Goal: Task Accomplishment & Management: Manage account settings

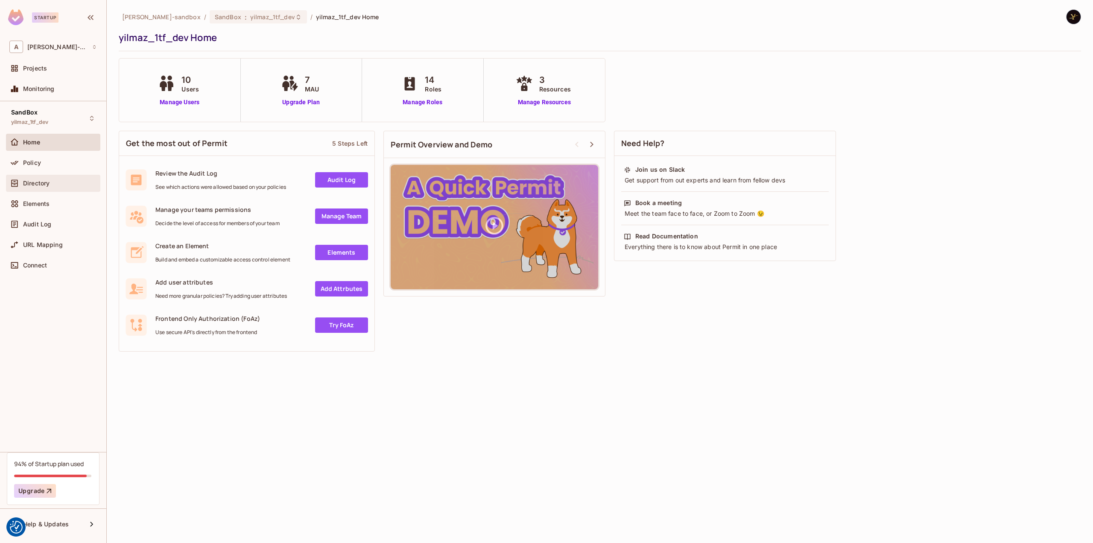
click at [32, 180] on span "Directory" at bounding box center [36, 183] width 26 height 7
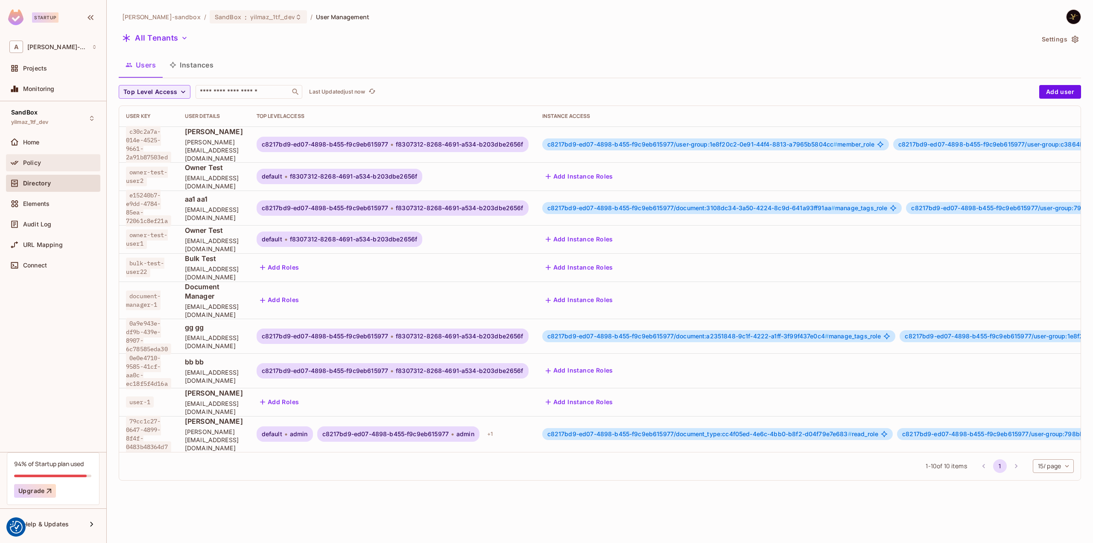
click at [48, 158] on div "Policy" at bounding box center [53, 163] width 88 height 10
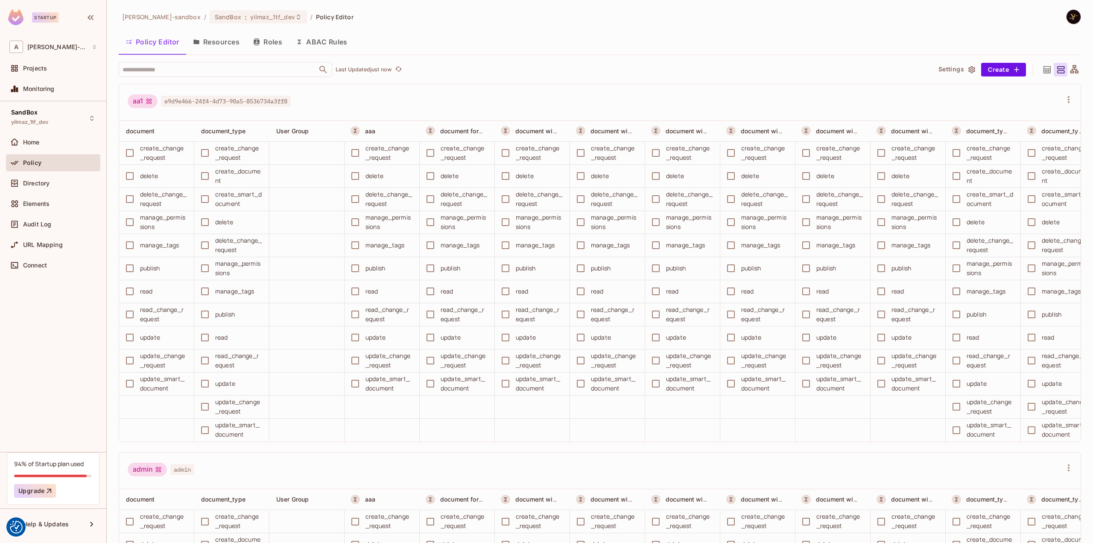
click at [318, 38] on button "ABAC Rules" at bounding box center [321, 41] width 65 height 21
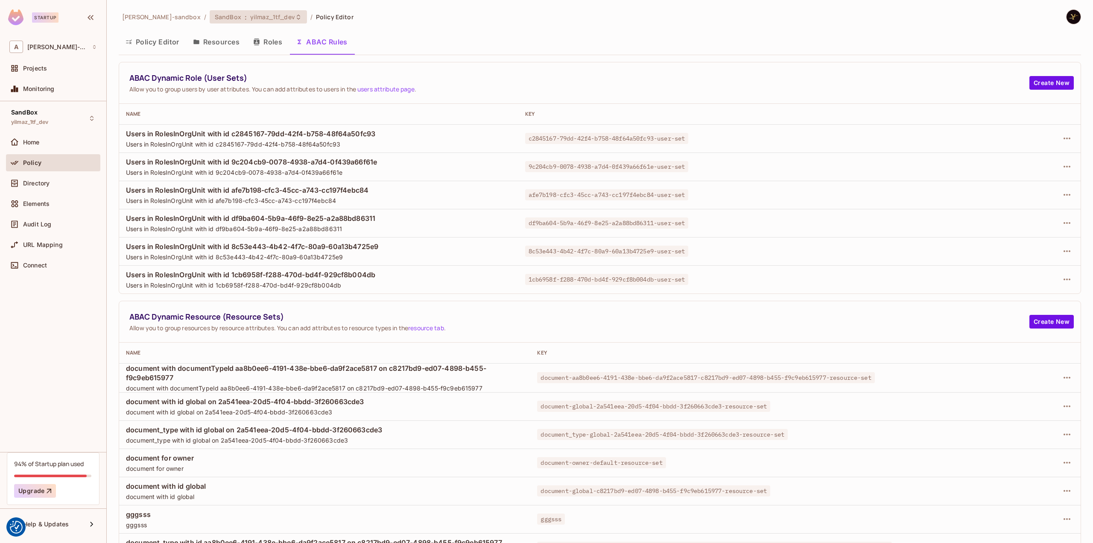
click at [251, 19] on span "yilmaz_1tf_dev" at bounding box center [272, 17] width 45 height 8
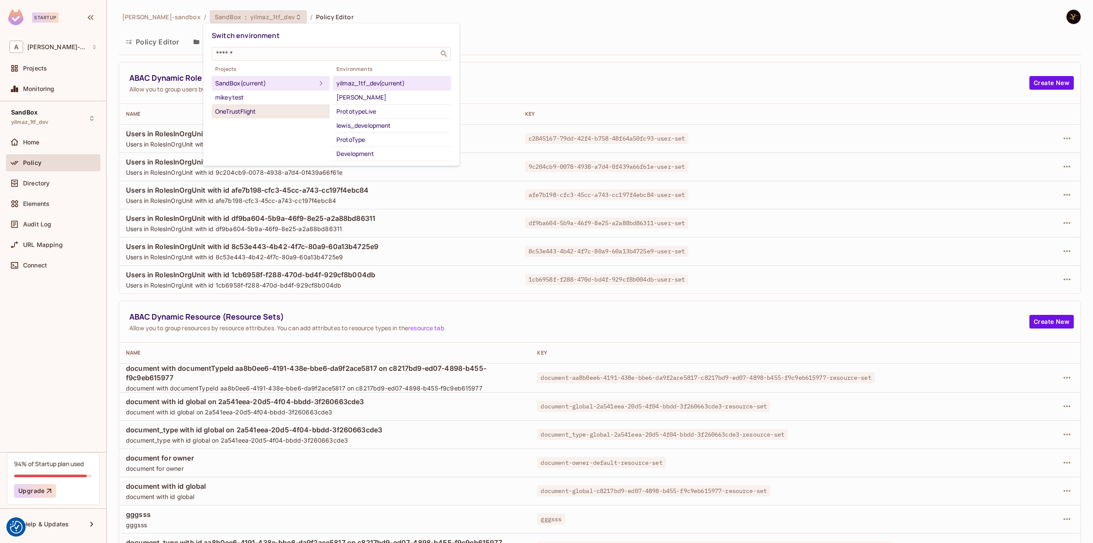
click at [240, 113] on div "OneTrustFlight" at bounding box center [270, 111] width 111 height 10
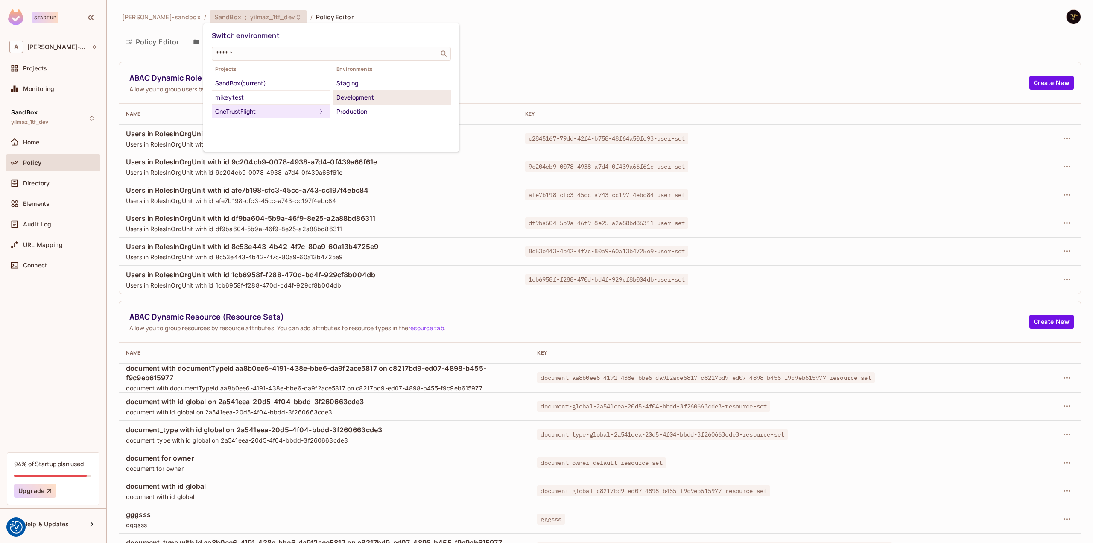
click at [381, 100] on div "Development" at bounding box center [392, 97] width 111 height 10
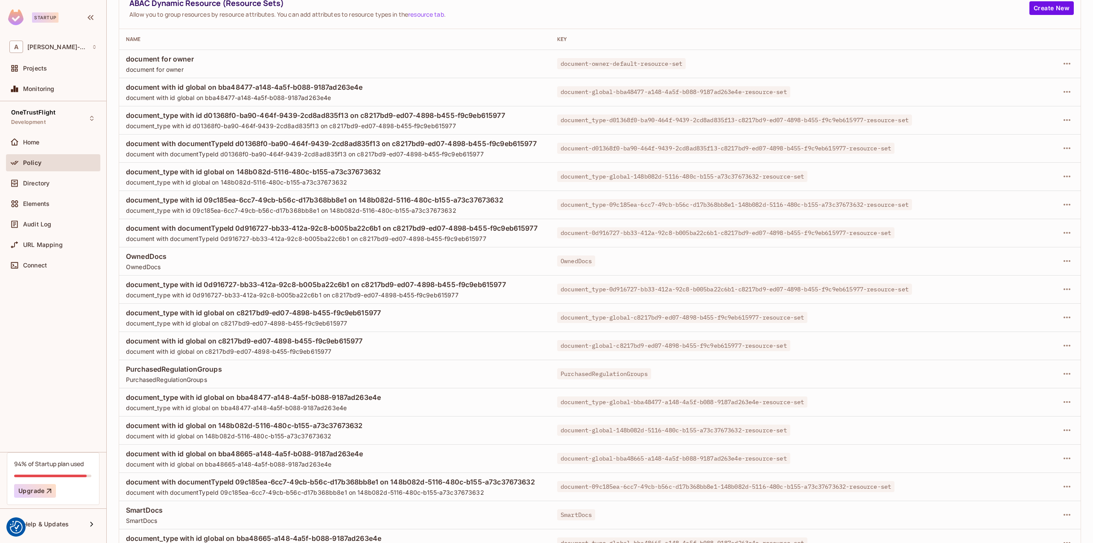
scroll to position [357, 0]
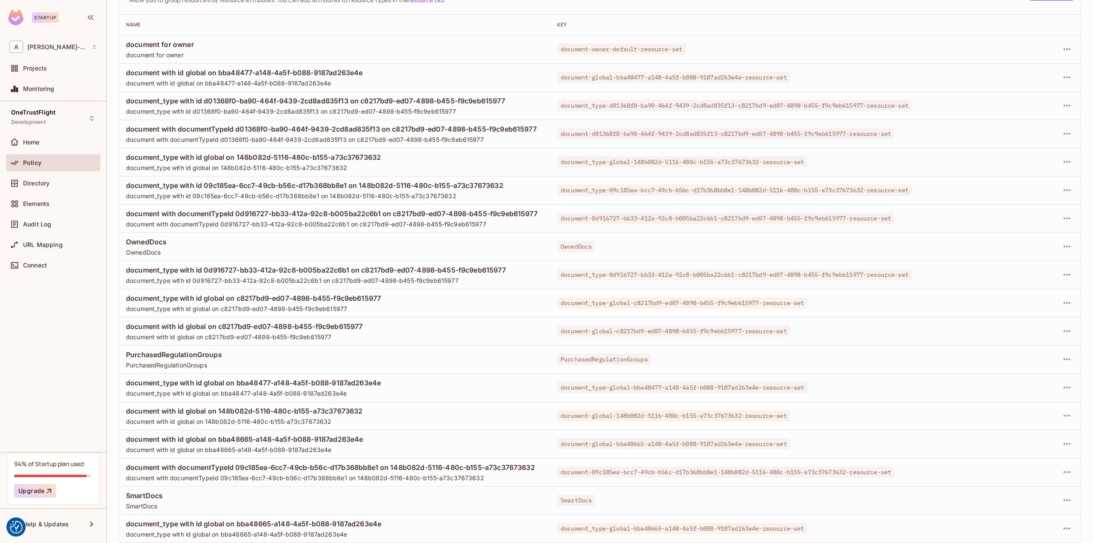
click at [398, 124] on span "document with documentTypeId d01368f0-ba90-464f-9439-2cd8ad835f13 on c8217bd9-e…" at bounding box center [335, 128] width 418 height 9
click at [399, 124] on span "document with documentTypeId d01368f0-ba90-464f-9439-2cd8ad835f13 on c8217bd9-e…" at bounding box center [335, 128] width 418 height 9
click at [400, 125] on span "document with documentTypeId d01368f0-ba90-464f-9439-2cd8ad835f13 on c8217bd9-e…" at bounding box center [335, 128] width 418 height 9
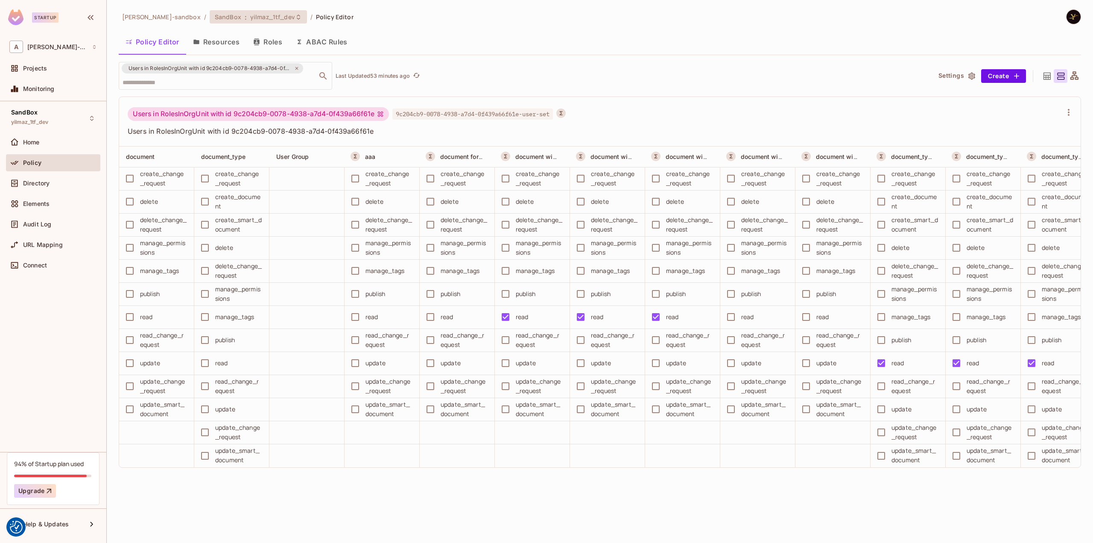
click at [254, 21] on div "SandBox : yilmaz_1tf_dev" at bounding box center [258, 16] width 97 height 13
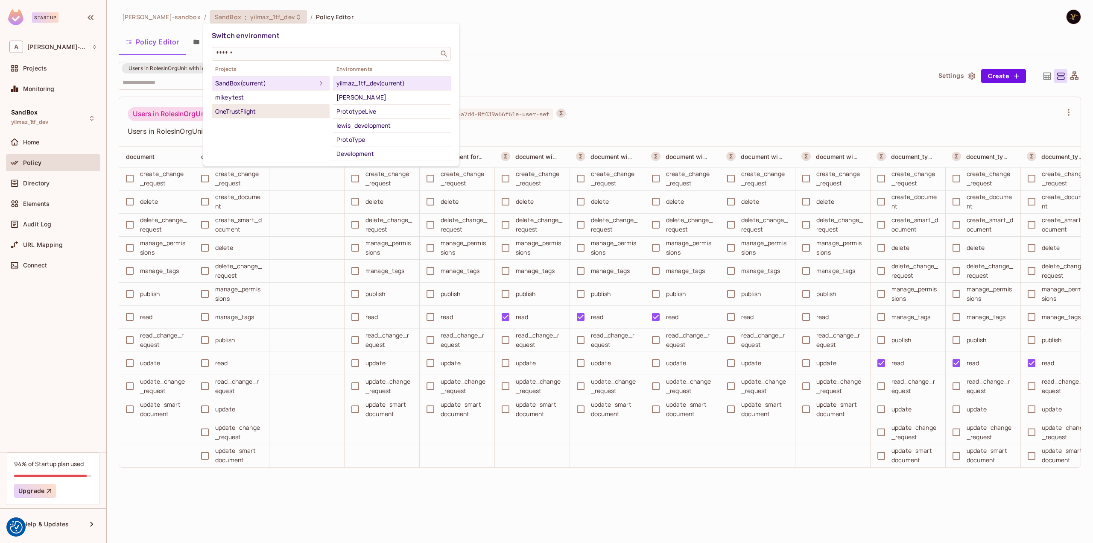
click at [271, 111] on div "OneTrustFlight" at bounding box center [270, 111] width 111 height 10
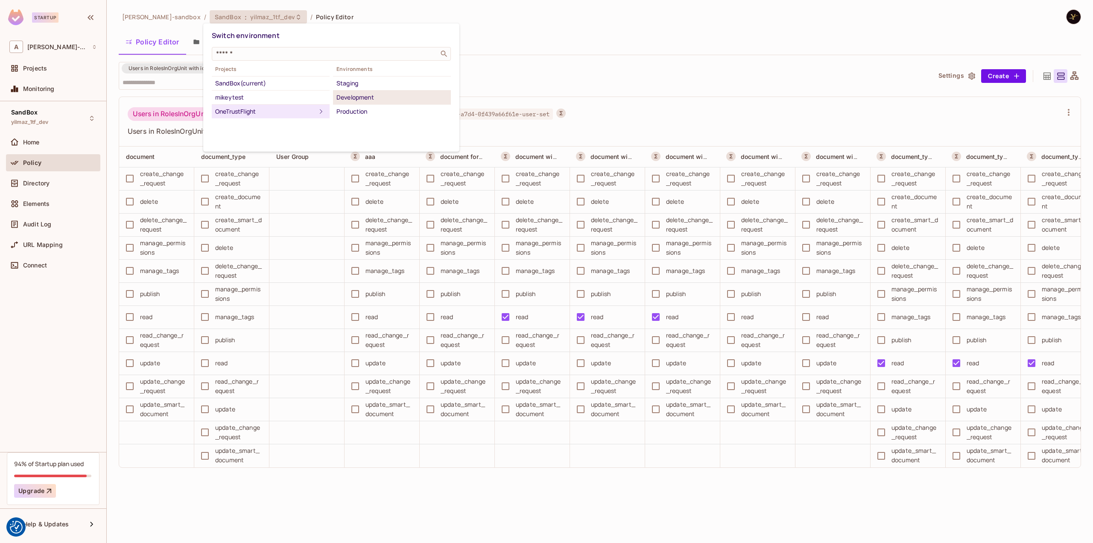
click at [372, 99] on div "Development" at bounding box center [392, 97] width 111 height 10
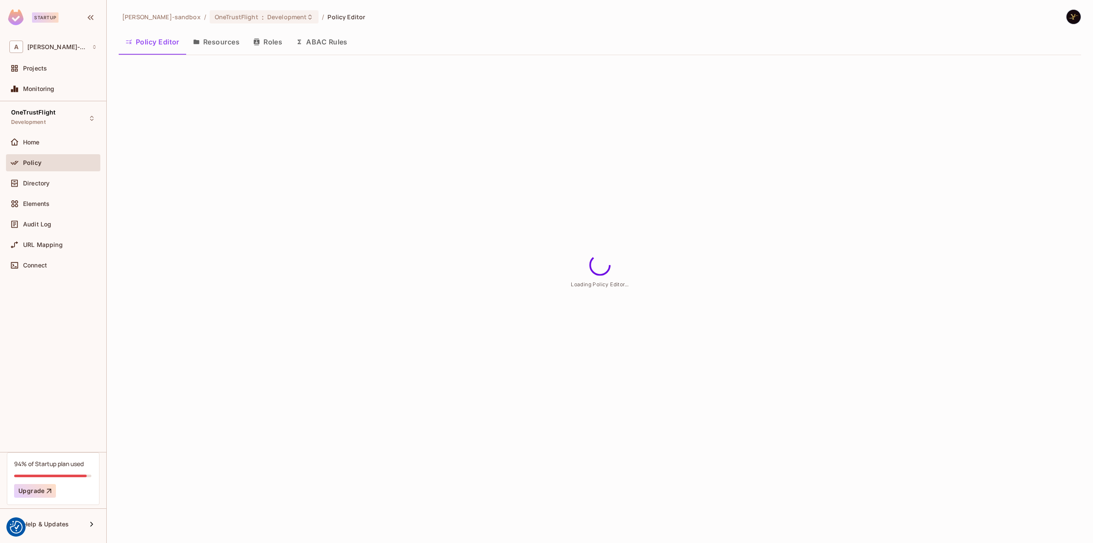
click at [325, 41] on button "ABAC Rules" at bounding box center [321, 41] width 65 height 21
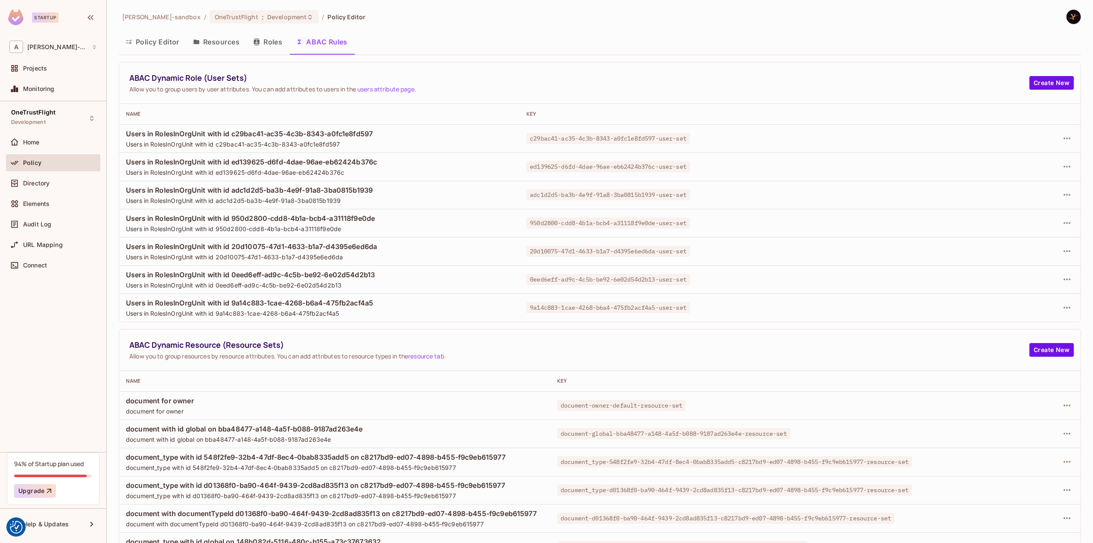
click at [143, 40] on button "Policy Editor" at bounding box center [152, 41] width 67 height 21
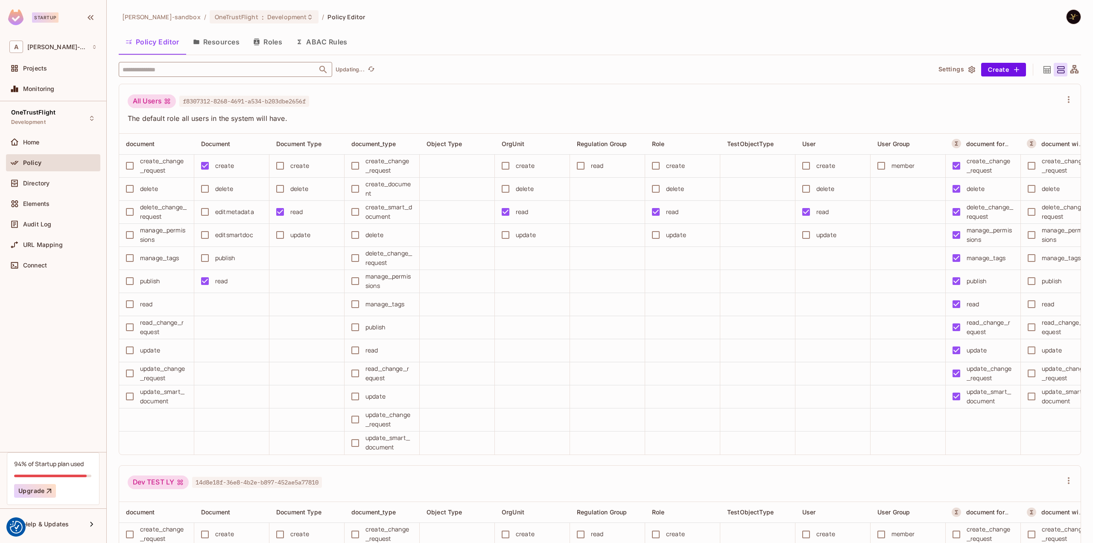
click at [244, 65] on input "text" at bounding box center [217, 69] width 195 height 15
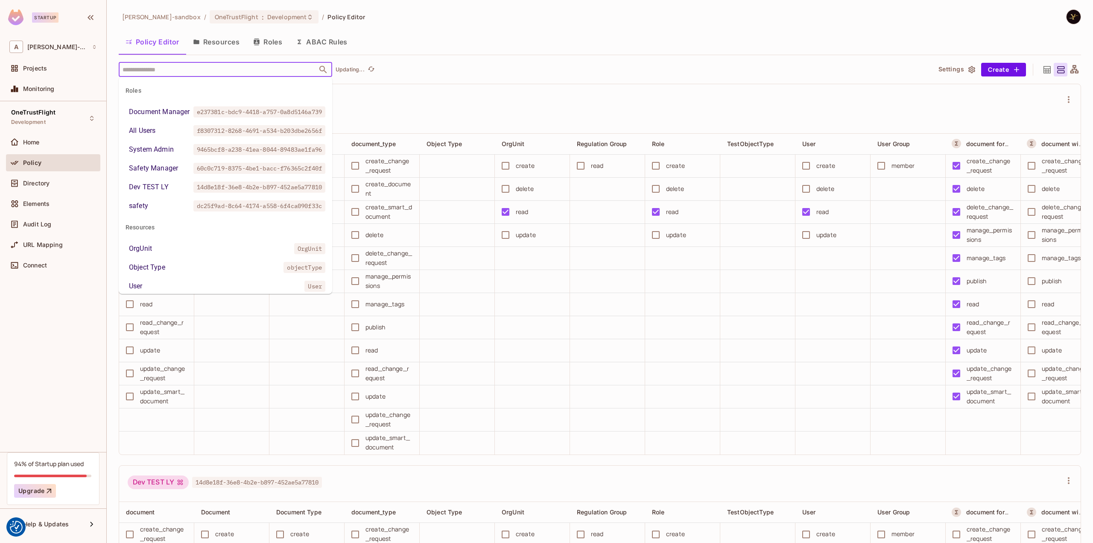
paste input "**********"
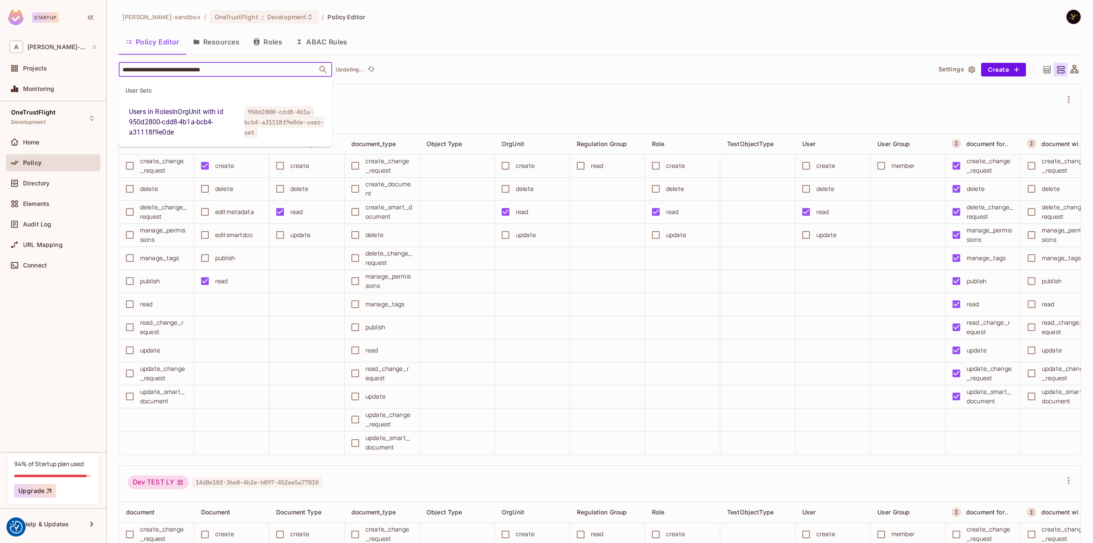
type input "**********"
click at [184, 107] on div "Users in RolesInOrgUnit with id 950d2800-cdd8-4b1a-bcb4-a31118f9e0de" at bounding box center [185, 122] width 112 height 31
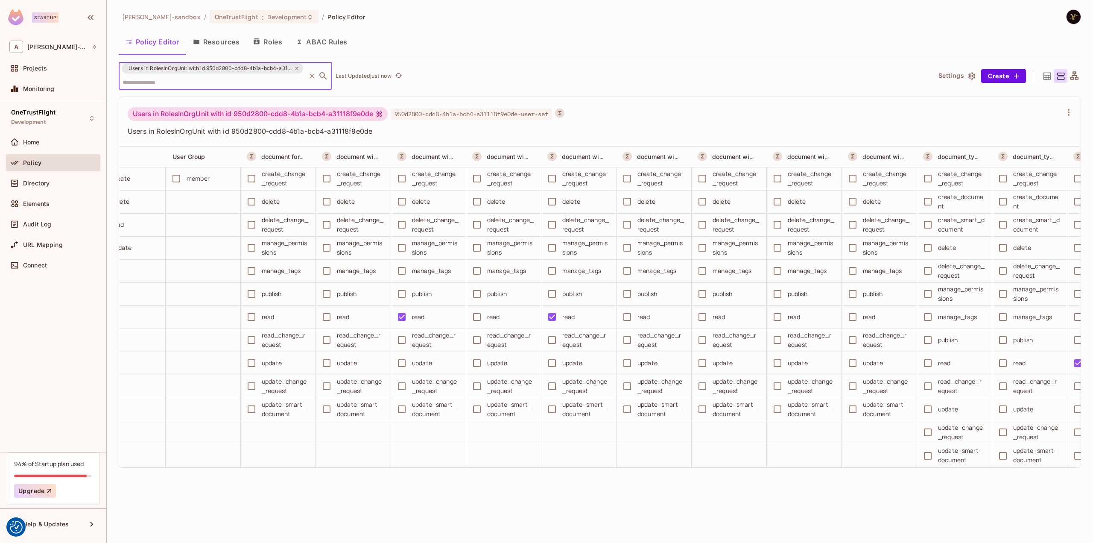
scroll to position [0, 644]
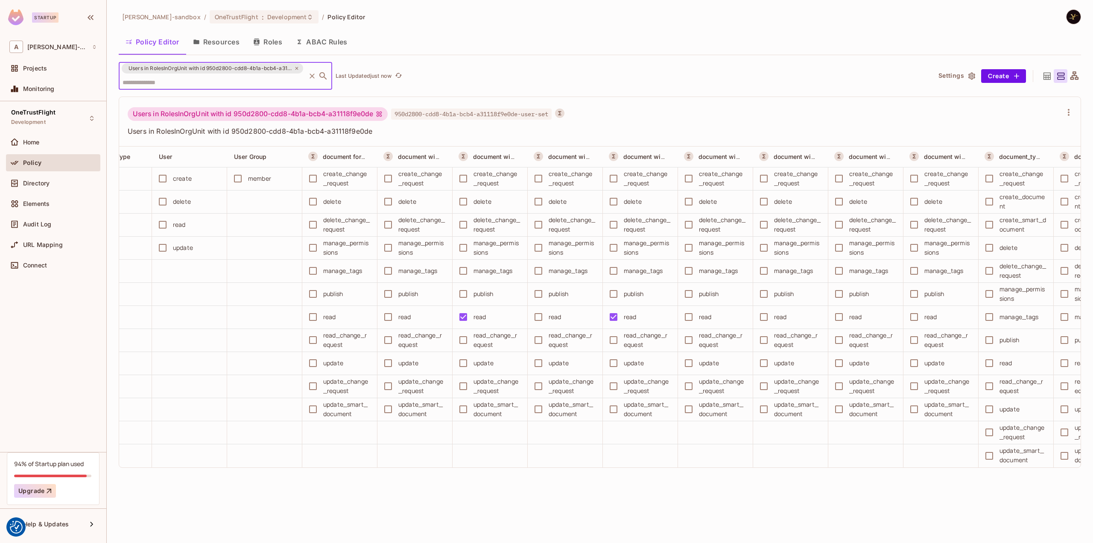
click at [227, 79] on input "text" at bounding box center [212, 82] width 184 height 15
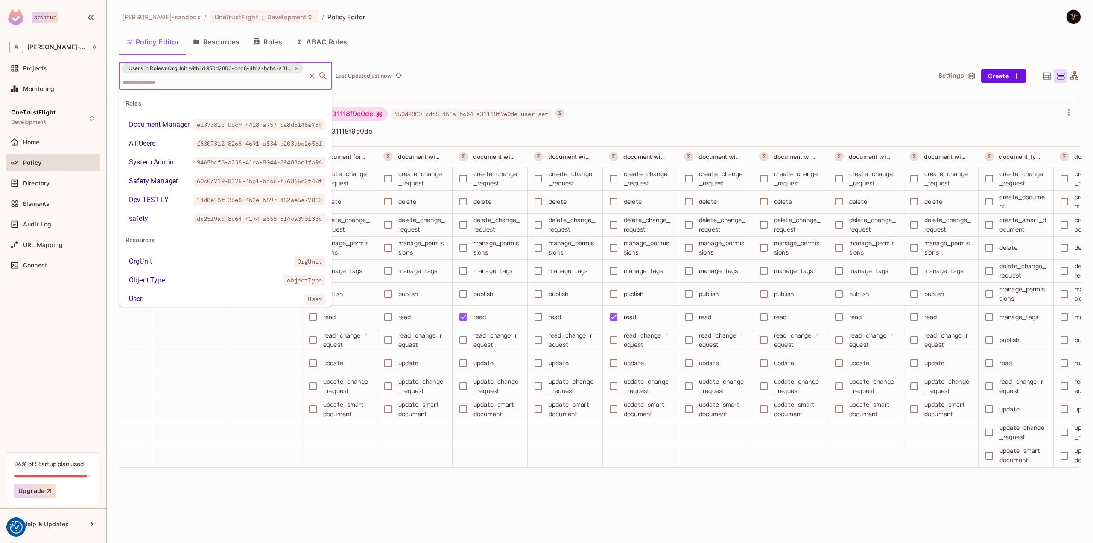
scroll to position [351, 0]
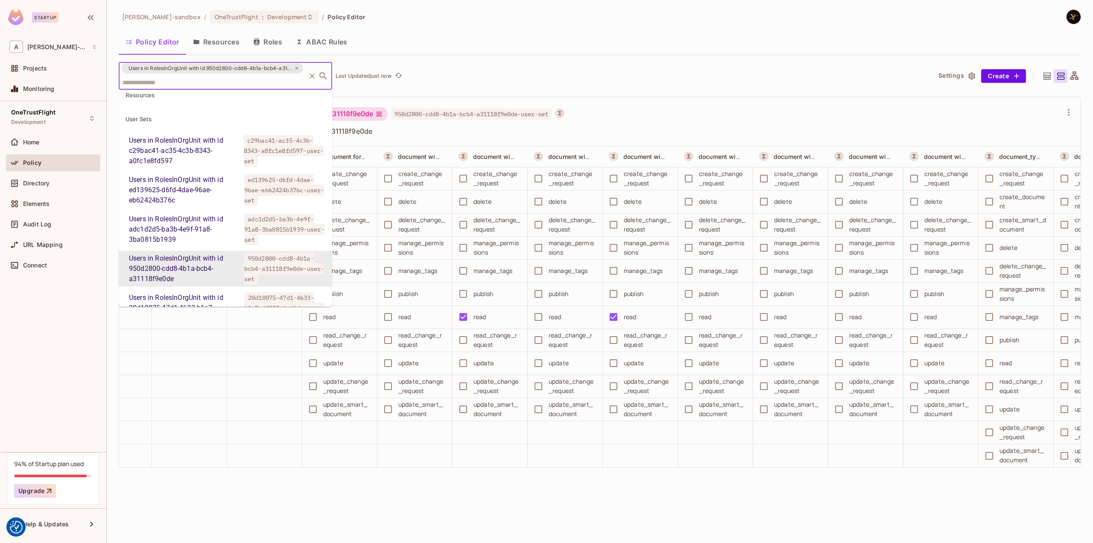
paste input "**********"
type input "**********"
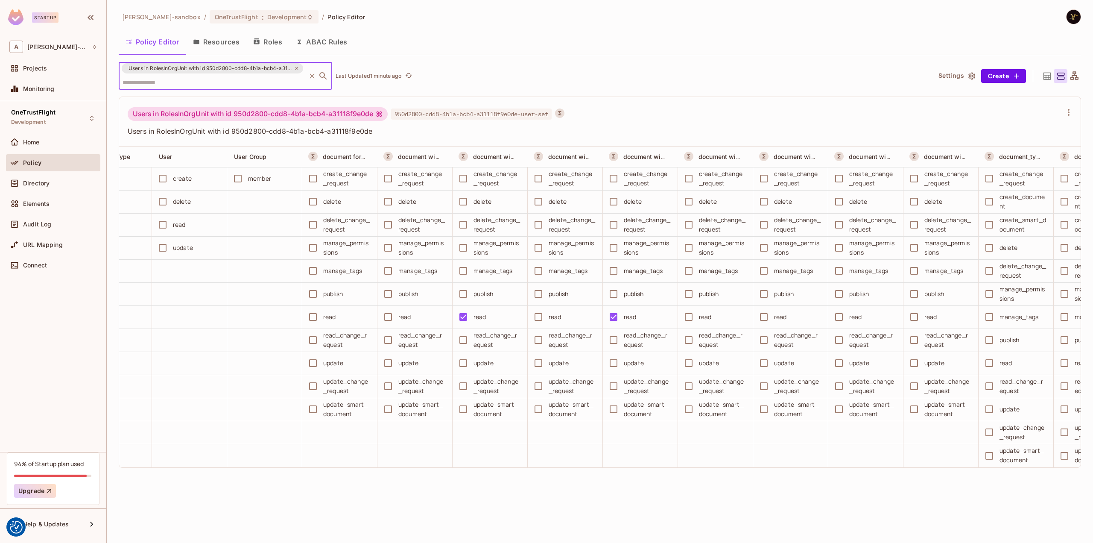
paste input "**********"
type input "**********"
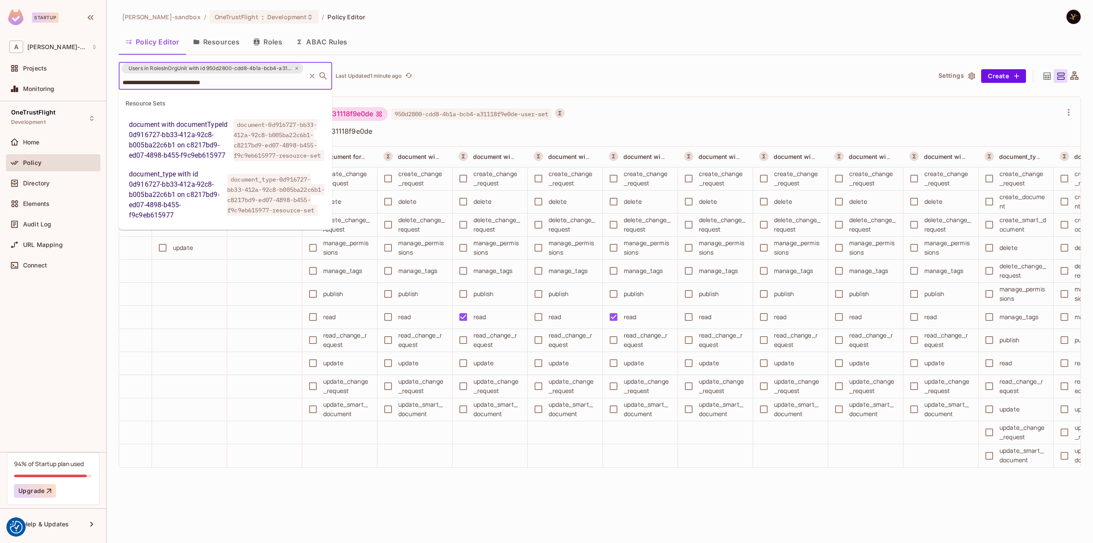
click at [207, 142] on div "document with documentTypeId 0d916727-bb33-412a-92c8-b005ba22c6b1 on c8217bd9-e…" at bounding box center [179, 140] width 101 height 41
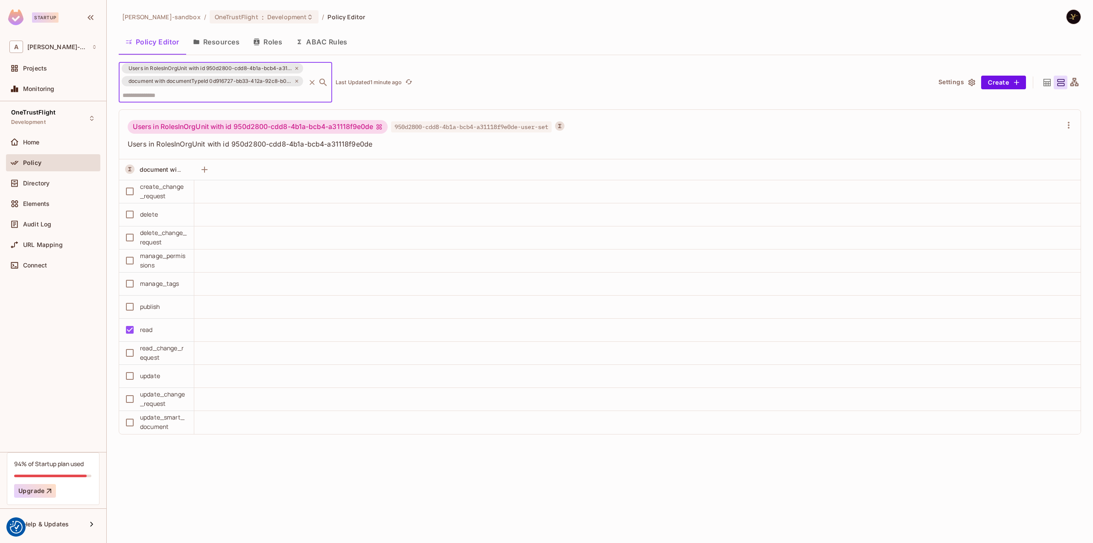
scroll to position [0, 0]
click at [187, 89] on input "text" at bounding box center [212, 95] width 184 height 15
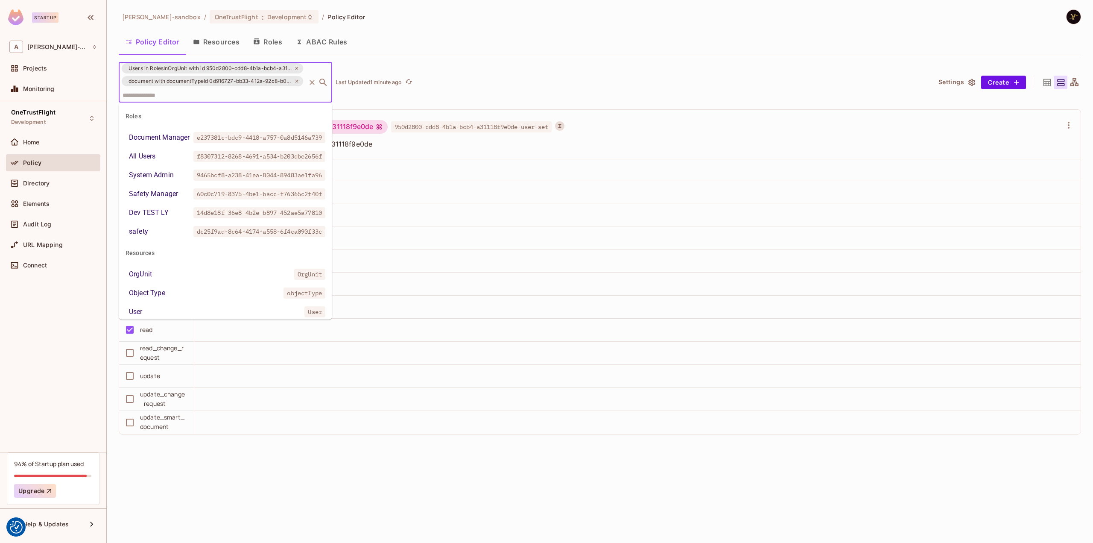
scroll to position [351, 0]
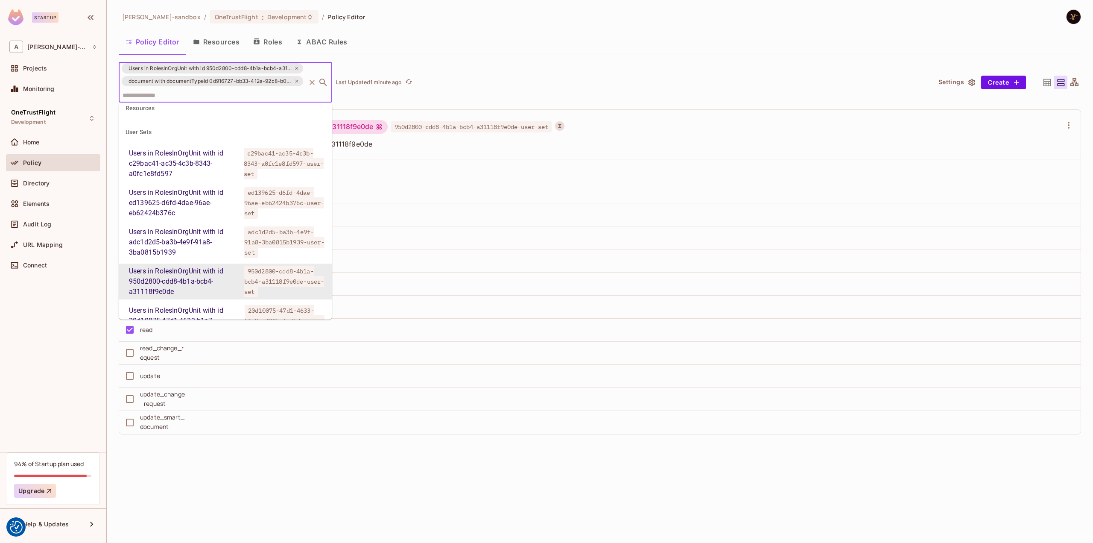
drag, startPoint x: 154, startPoint y: 487, endPoint x: 156, endPoint y: 448, distance: 38.9
click at [154, 486] on div "alex-trustflight-sandbox / OneTrustFlight : Development / Policy Editor Policy …" at bounding box center [600, 271] width 987 height 543
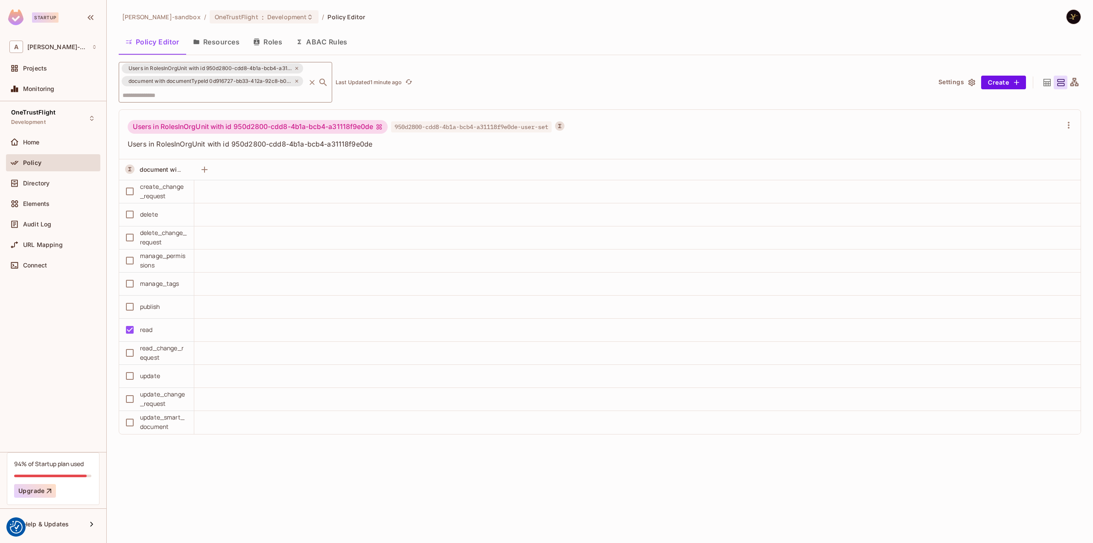
click at [296, 81] on icon at bounding box center [296, 81] width 5 height 5
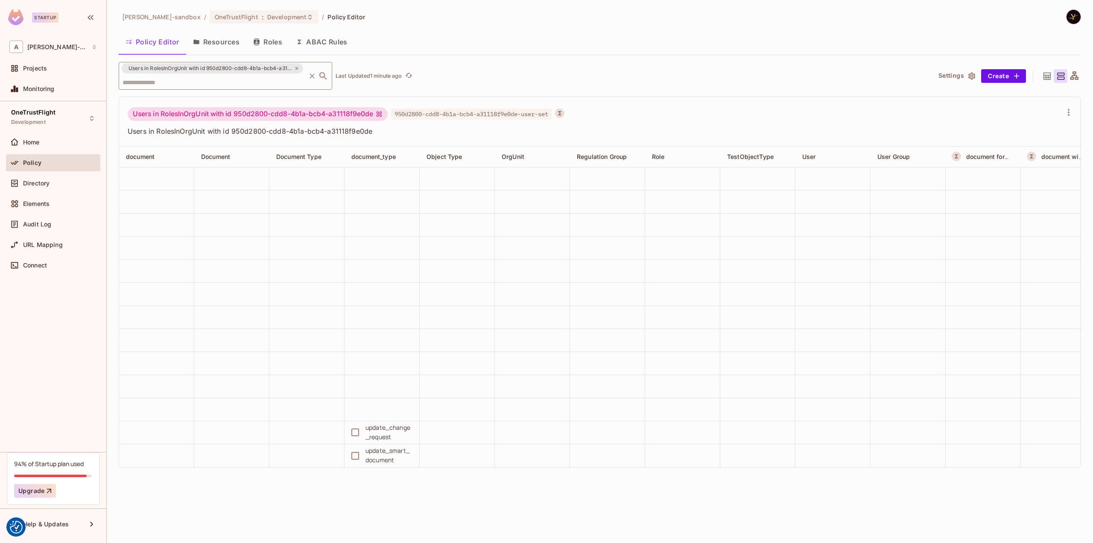
scroll to position [0, 644]
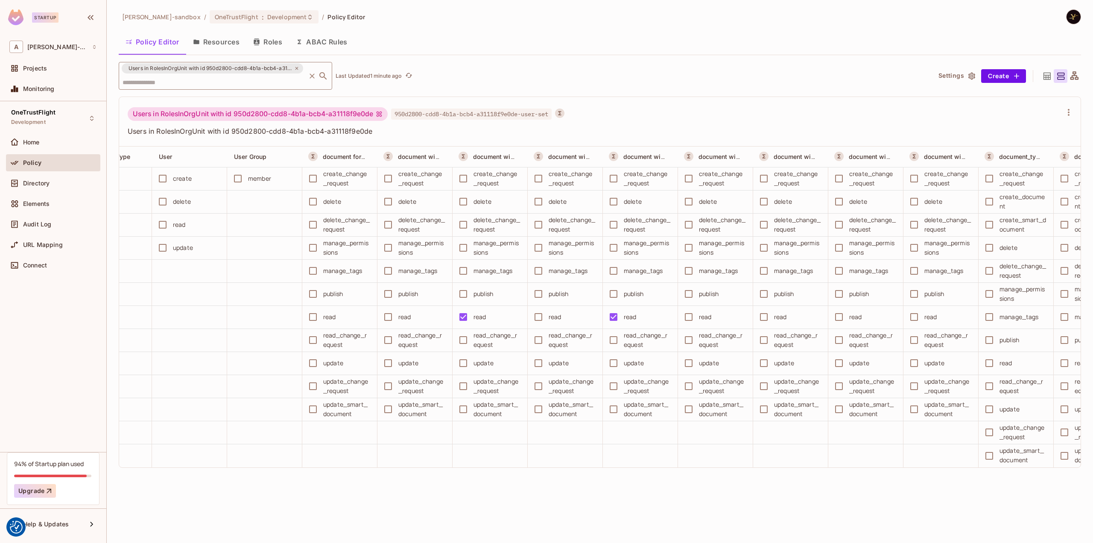
click at [245, 86] on input "text" at bounding box center [212, 82] width 184 height 15
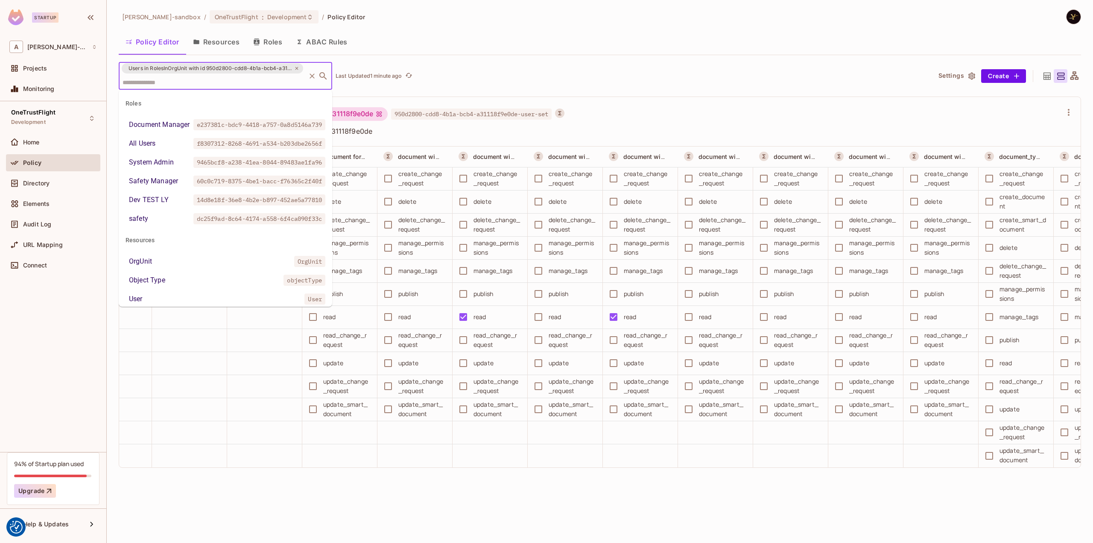
paste input "**********"
type input "**********"
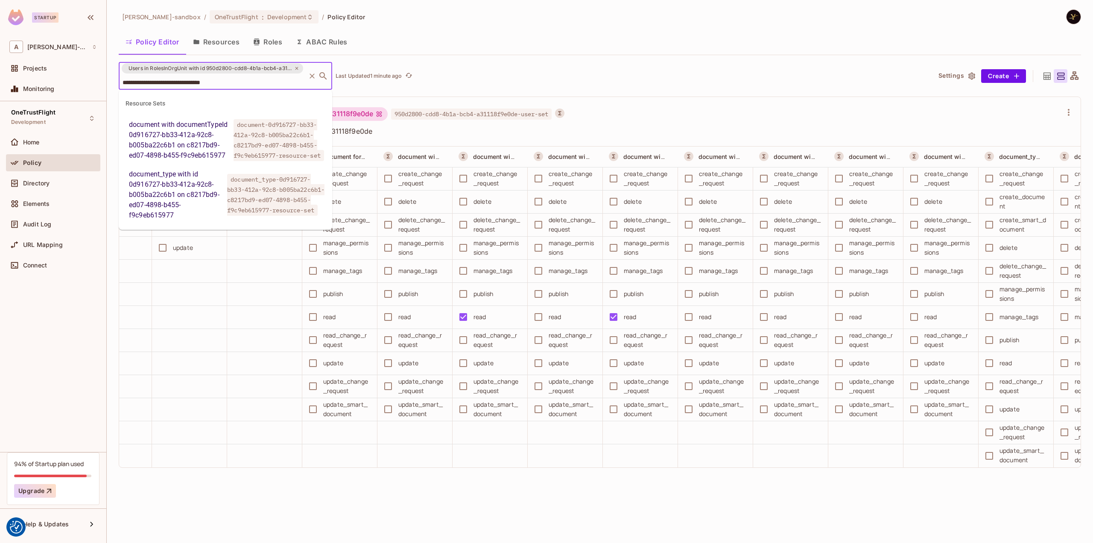
click at [193, 191] on div "document_type with id 0d916727-bb33-412a-92c8-b005ba22c6b1 on c8217bd9-ed07-489…" at bounding box center [176, 194] width 95 height 51
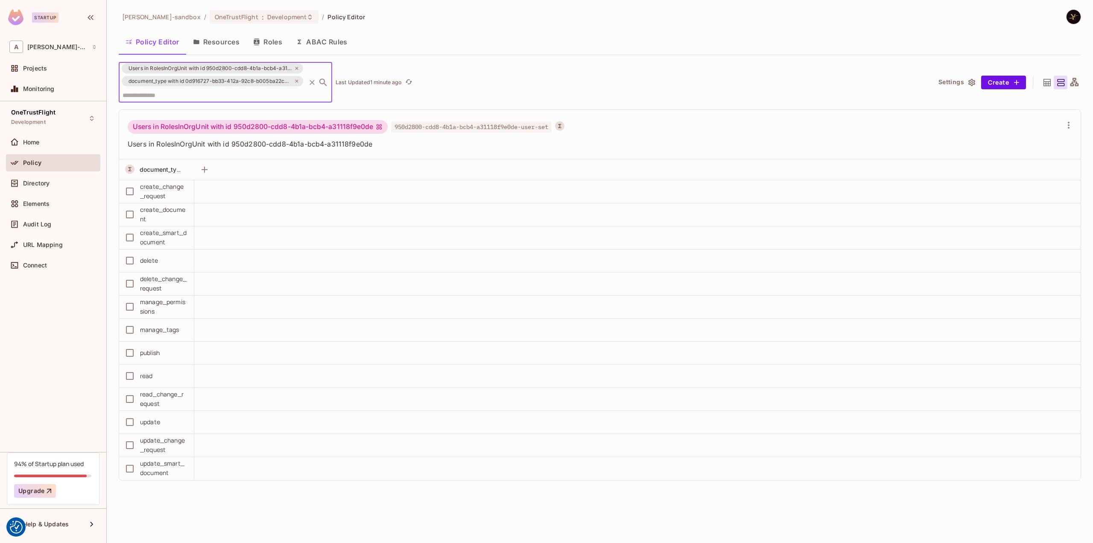
scroll to position [0, 0]
click at [296, 80] on icon at bounding box center [297, 81] width 3 height 3
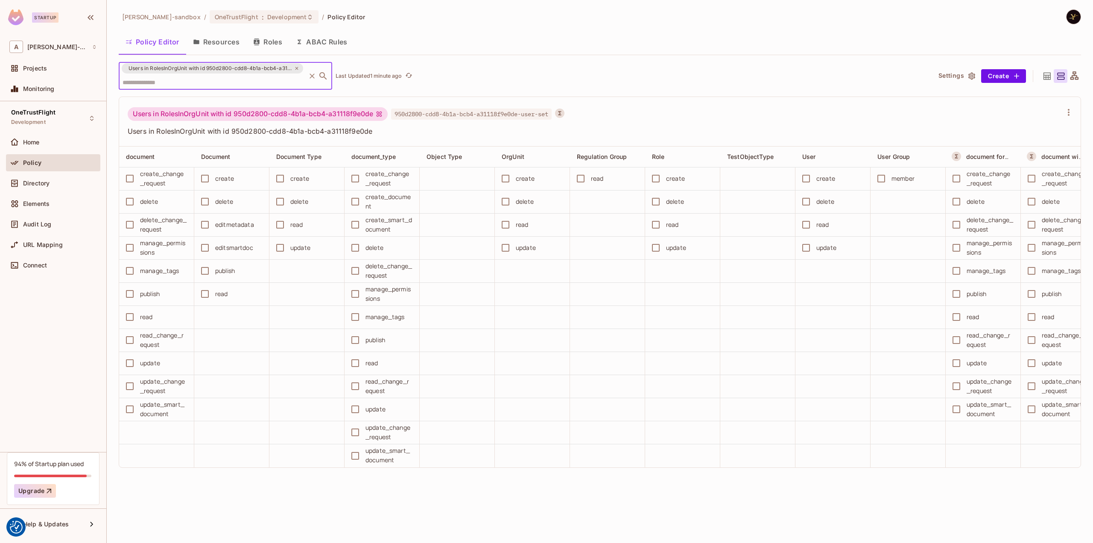
scroll to position [0, 644]
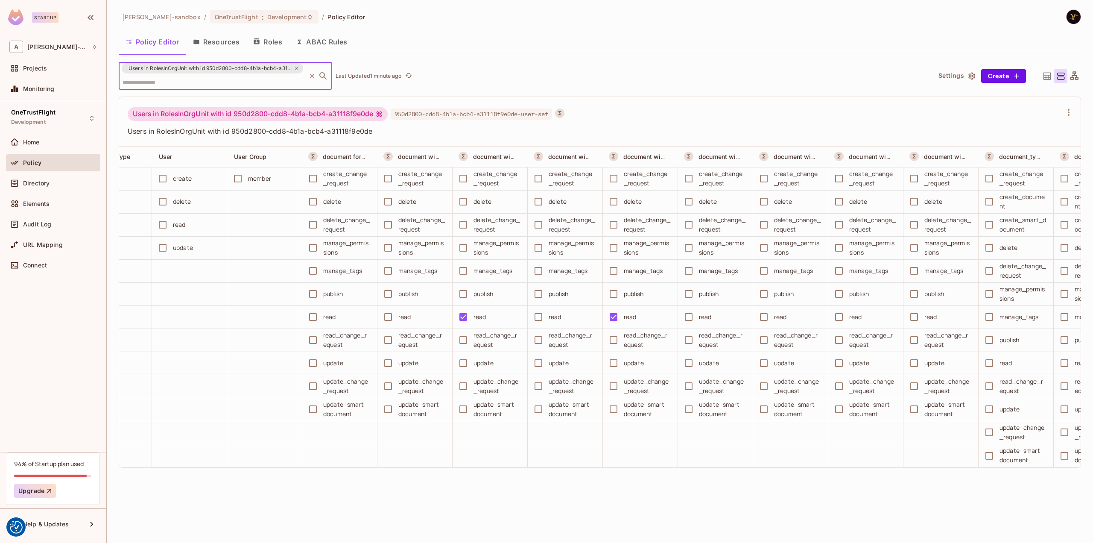
click at [263, 83] on input "text" at bounding box center [212, 82] width 184 height 15
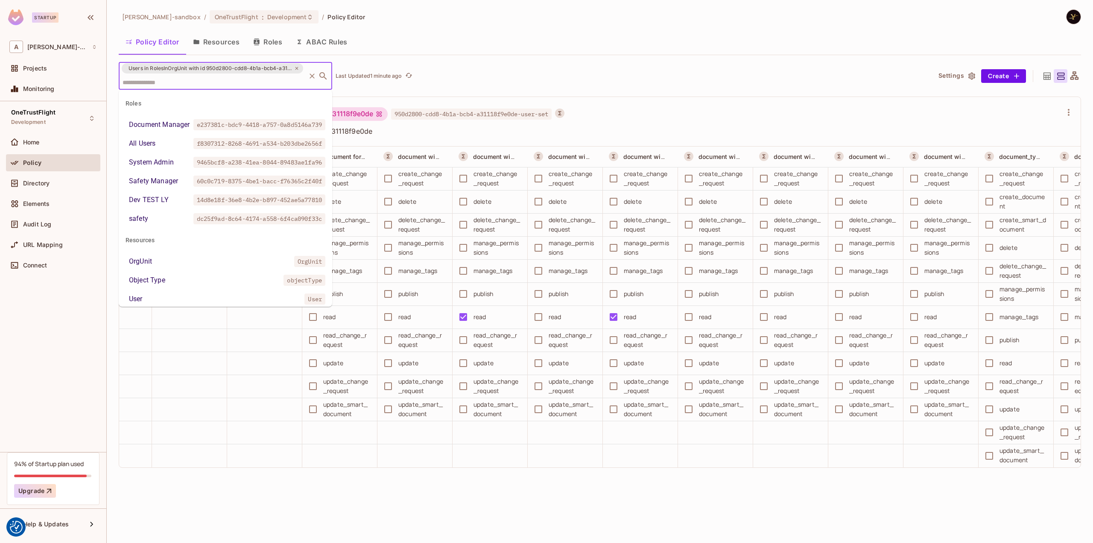
scroll to position [351, 0]
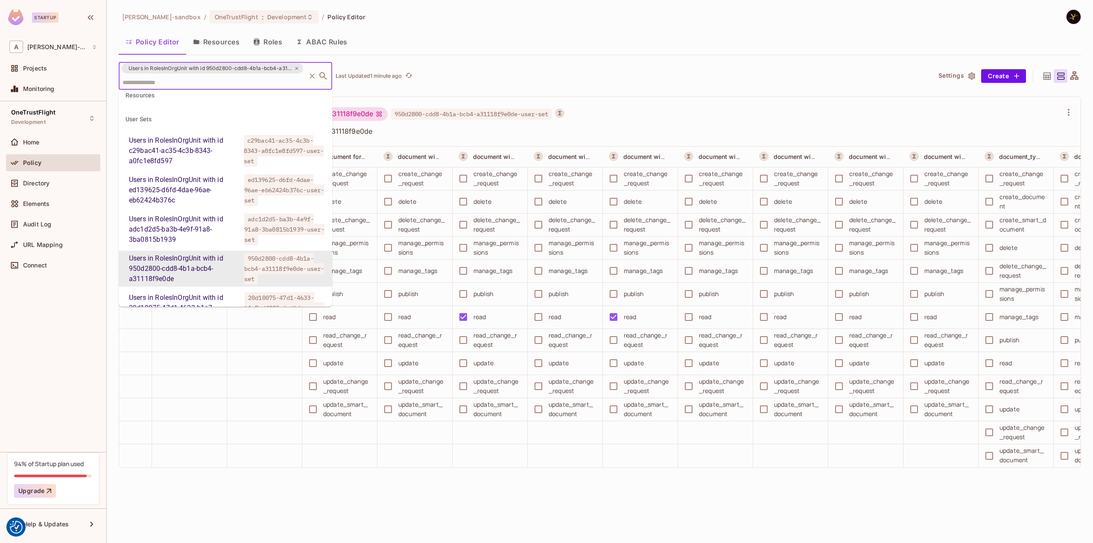
paste input "**********"
type input "**********"
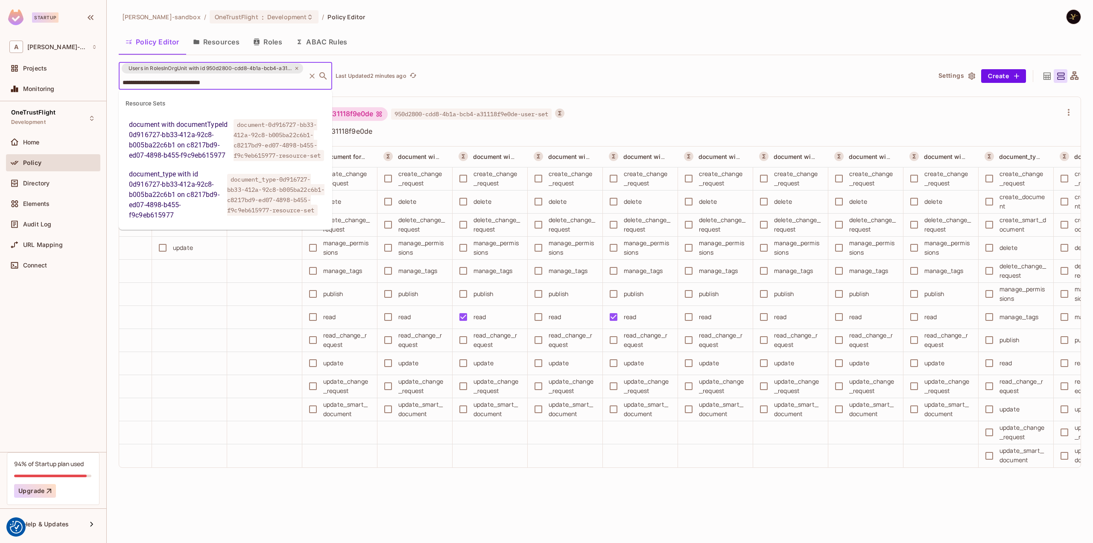
click at [211, 137] on div "document with documentTypeId 0d916727-bb33-412a-92c8-b005ba22c6b1 on c8217bd9-e…" at bounding box center [179, 140] width 101 height 41
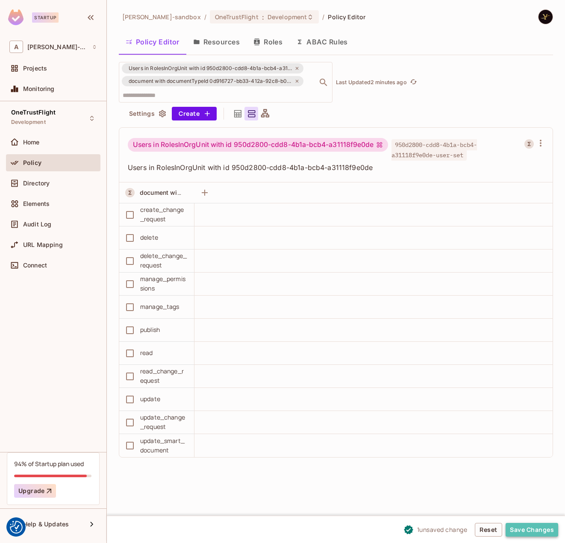
click at [536, 529] on button "Save Changes" at bounding box center [531, 530] width 53 height 14
click at [547, 529] on button "Save Changes" at bounding box center [531, 530] width 53 height 14
drag, startPoint x: 546, startPoint y: 530, endPoint x: 548, endPoint y: 491, distance: 39.3
click at [546, 530] on button "Save Changes" at bounding box center [531, 530] width 53 height 14
click at [462, 86] on div "Users in RolesInOrgUnit with id 950d2800-cdd8-4b1a-bcb4-a31118f9e0de document w…" at bounding box center [336, 82] width 434 height 41
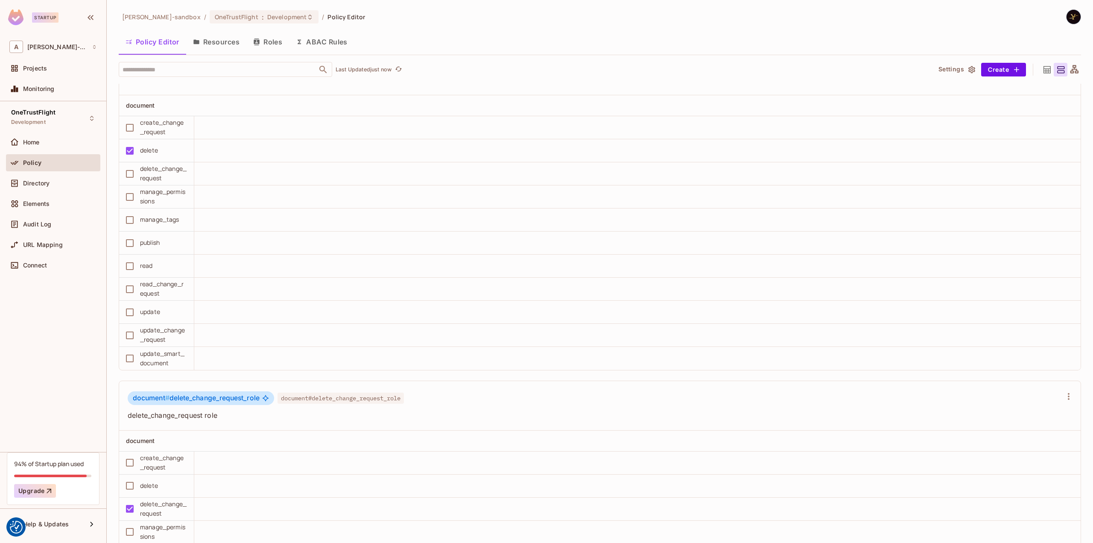
scroll to position [2819, 0]
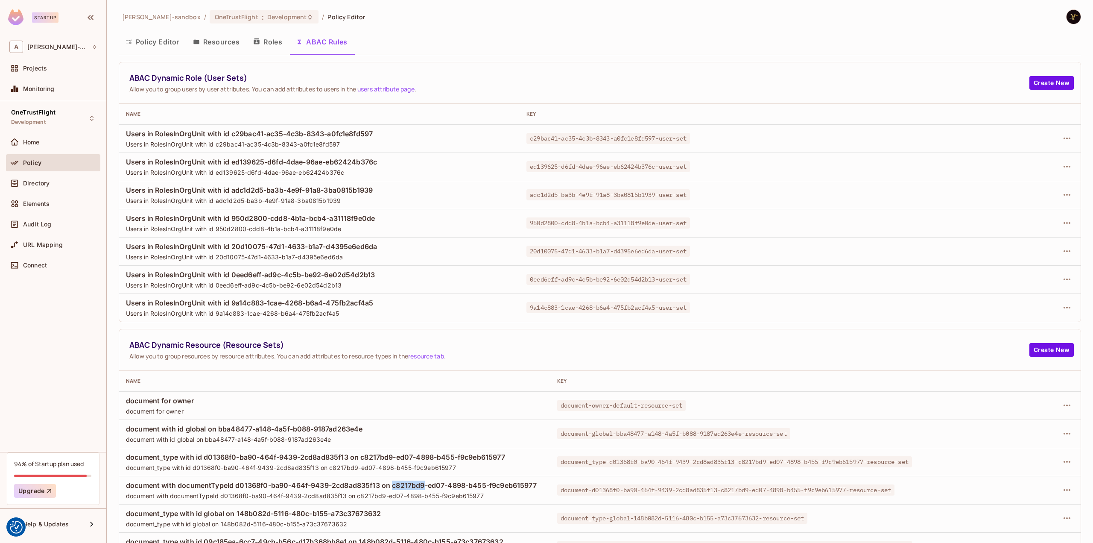
scroll to position [357, 0]
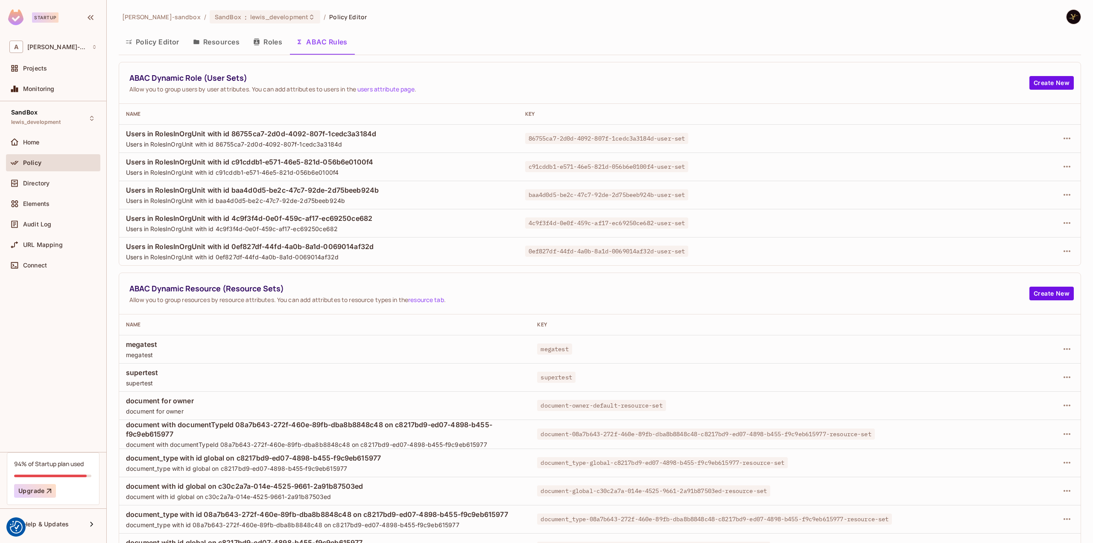
click at [161, 36] on button "Policy Editor" at bounding box center [152, 41] width 67 height 21
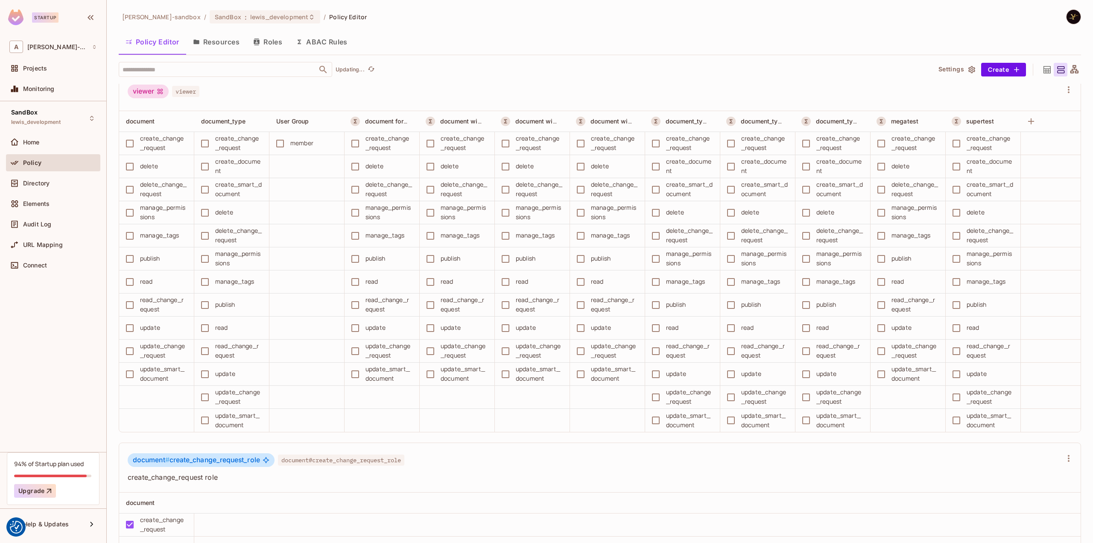
scroll to position [1281, 0]
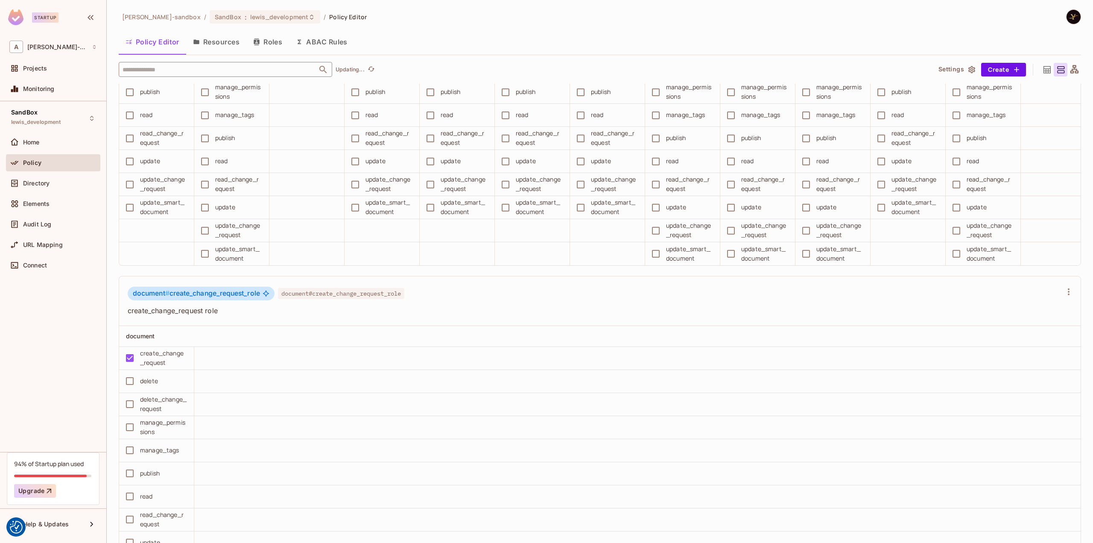
click at [152, 68] on input "text" at bounding box center [217, 69] width 195 height 15
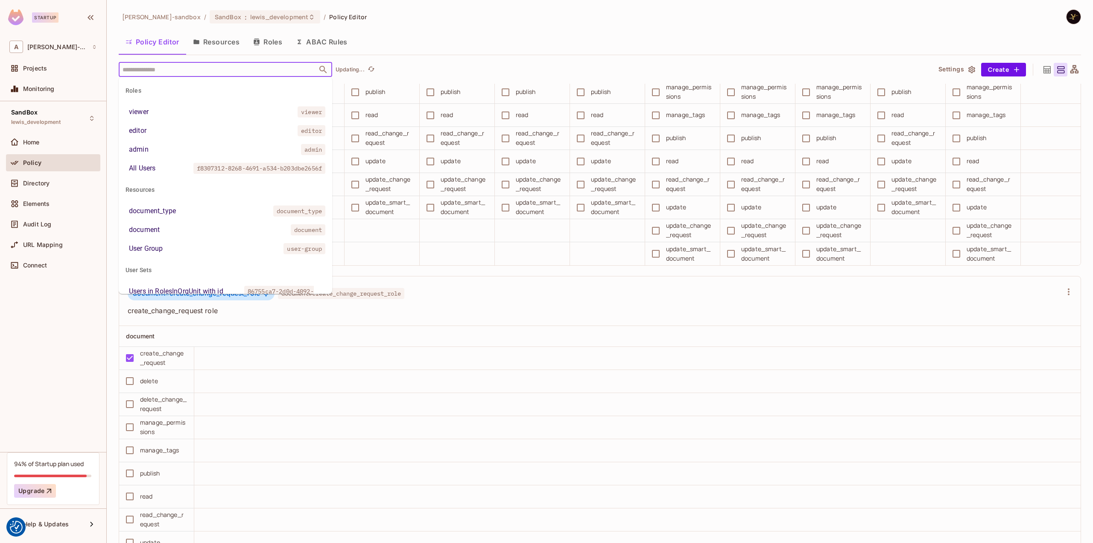
paste input "**********"
type input "**********"
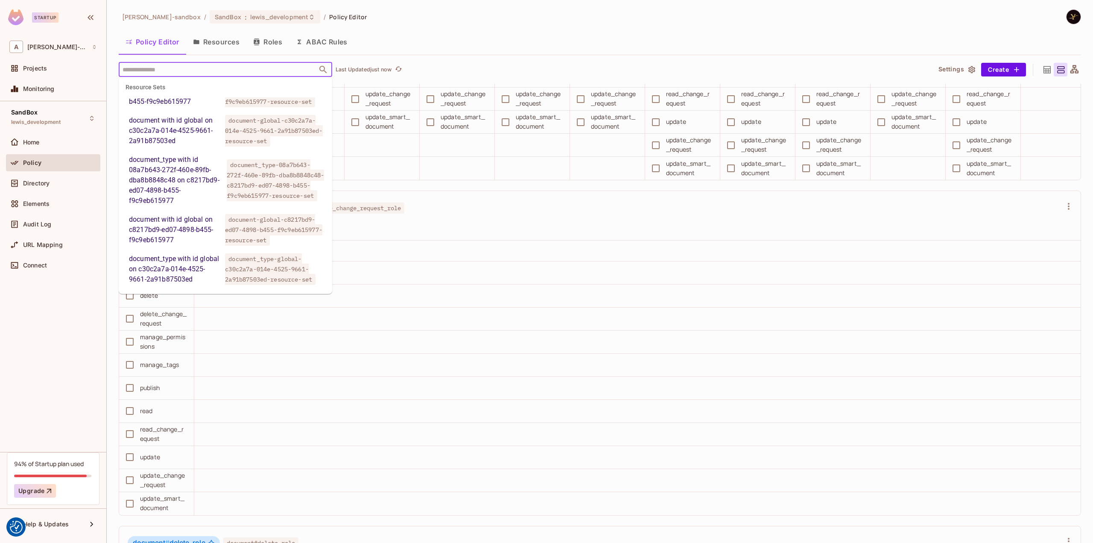
scroll to position [567, 0]
click at [238, 170] on span "document_type-08a7b643-272f-460e-89fb-dba8b8848c48-c8217bd9-ed07-4898-b455-f9c9…" at bounding box center [275, 180] width 97 height 42
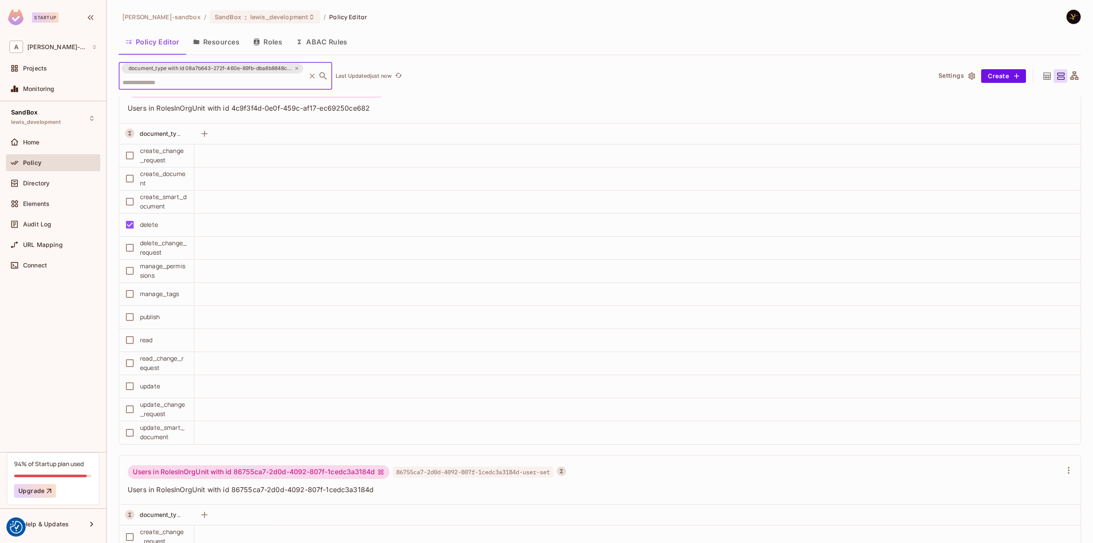
scroll to position [2877, 0]
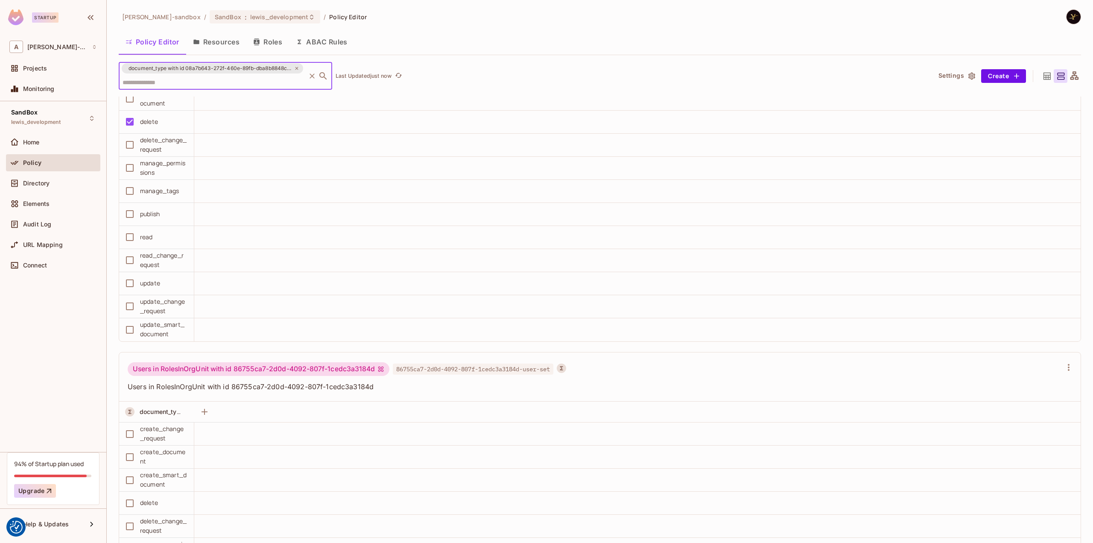
click at [297, 67] on icon at bounding box center [296, 68] width 5 height 5
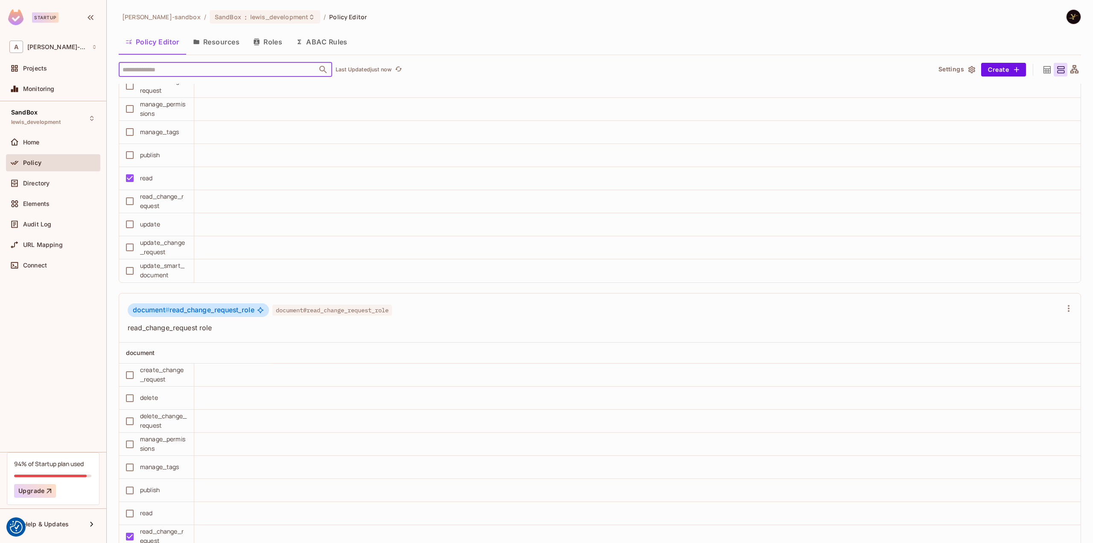
click at [249, 70] on input "text" at bounding box center [217, 69] width 195 height 15
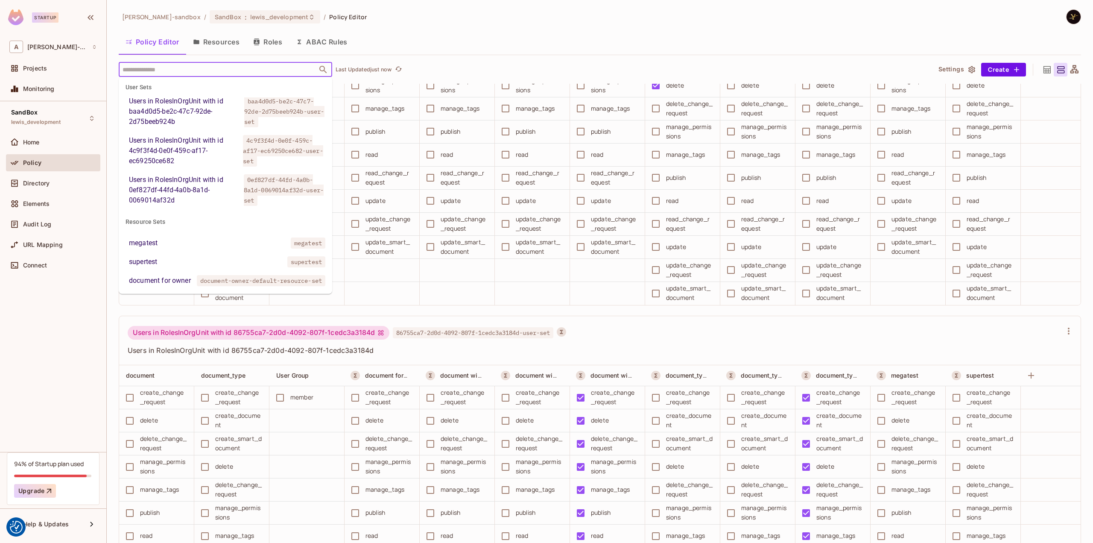
scroll to position [384, 0]
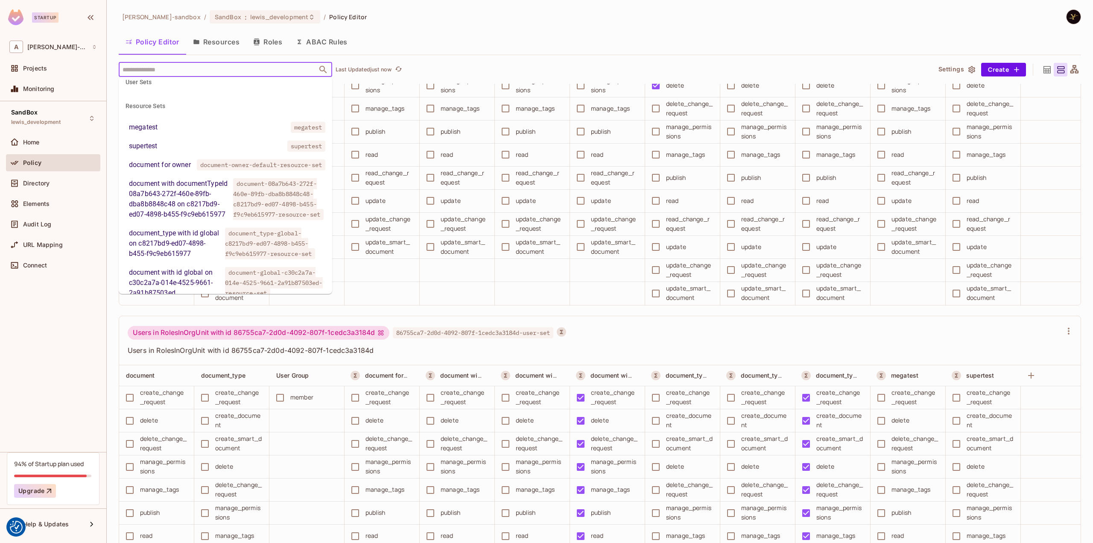
click at [198, 206] on div "document with documentTypeId 08a7b643-272f-460e-89fb-dba8b8848c48 on c8217bd9-e…" at bounding box center [179, 199] width 101 height 41
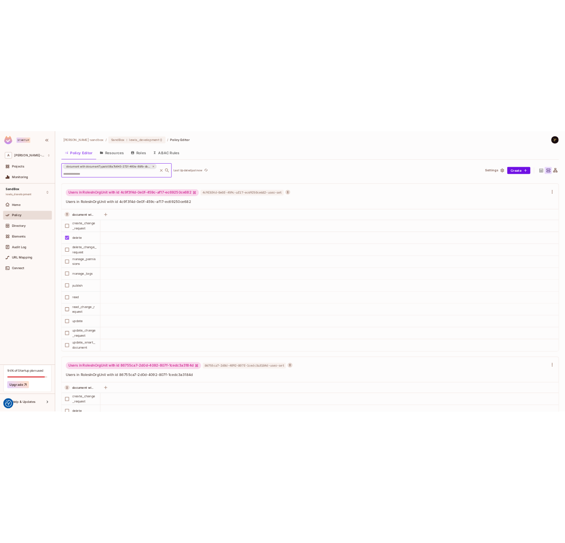
scroll to position [3458, 0]
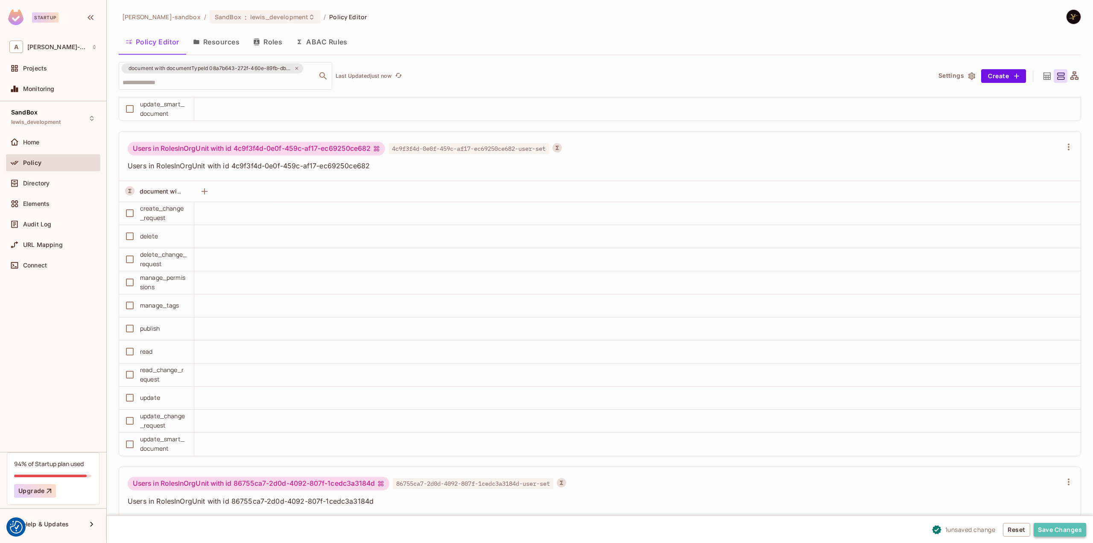
click at [1057, 531] on button "Save Changes" at bounding box center [1060, 530] width 53 height 14
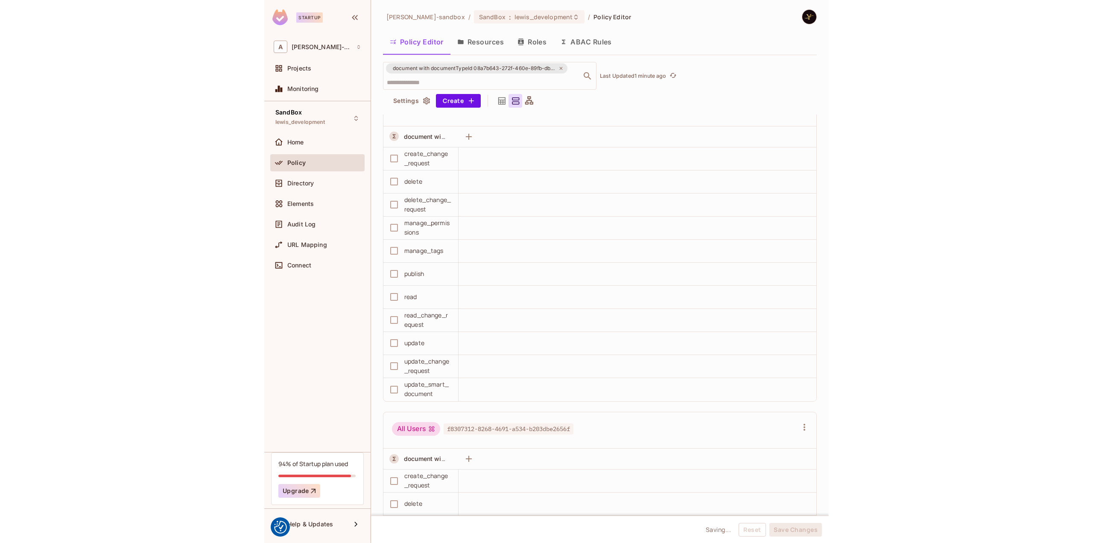
scroll to position [0, 0]
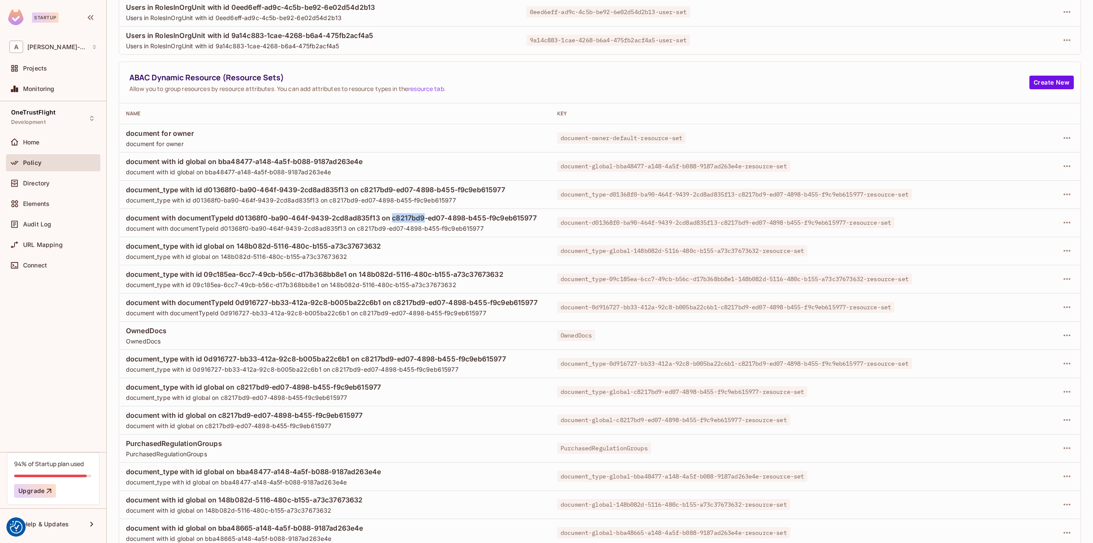
scroll to position [229, 0]
